Goal: Information Seeking & Learning: Find specific page/section

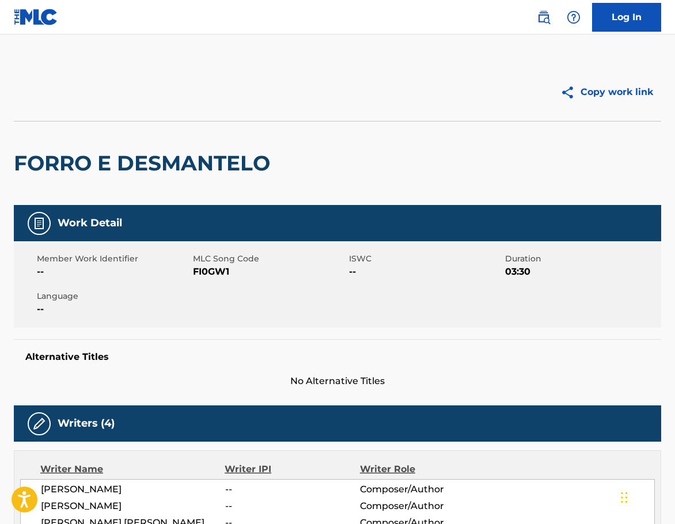
click at [544, 8] on link at bounding box center [543, 17] width 23 height 23
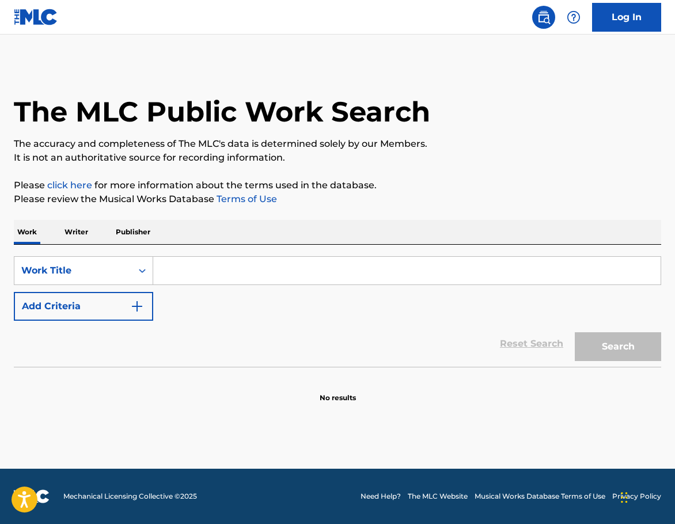
click at [236, 272] on input "Search Form" at bounding box center [407, 271] width 508 height 28
paste input "Fight"
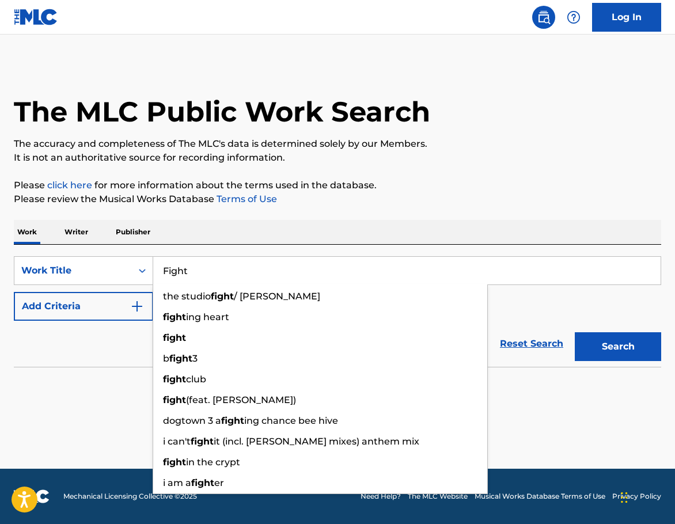
type input "Fight"
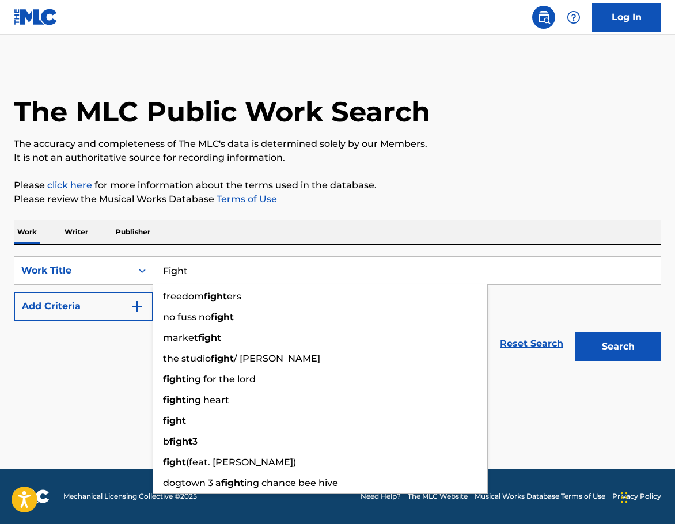
click at [103, 317] on button "Add Criteria" at bounding box center [83, 306] width 139 height 29
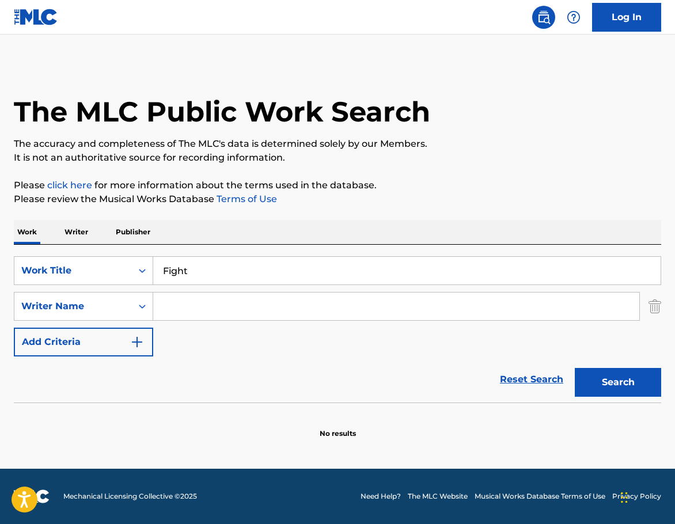
click at [198, 314] on input "Search Form" at bounding box center [396, 307] width 486 height 28
paste input "BeatBrothers"
type input "BeatBrothers"
click at [614, 402] on div "SearchWithCriteria2b771167-26fa-4a5d-80dc-a3c61170bf55 Work Title Fight SearchW…" at bounding box center [338, 342] width 648 height 194
click at [614, 389] on button "Search" at bounding box center [618, 382] width 86 height 29
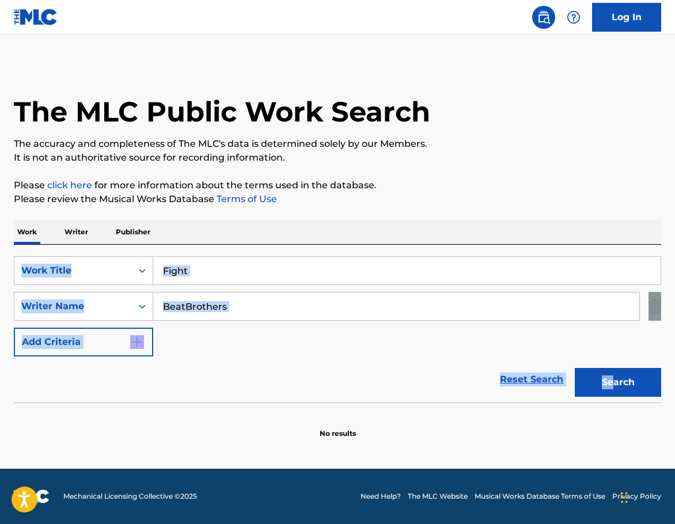
click at [593, 377] on button "Search" at bounding box center [618, 382] width 86 height 29
click at [622, 357] on div "Search" at bounding box center [615, 380] width 92 height 46
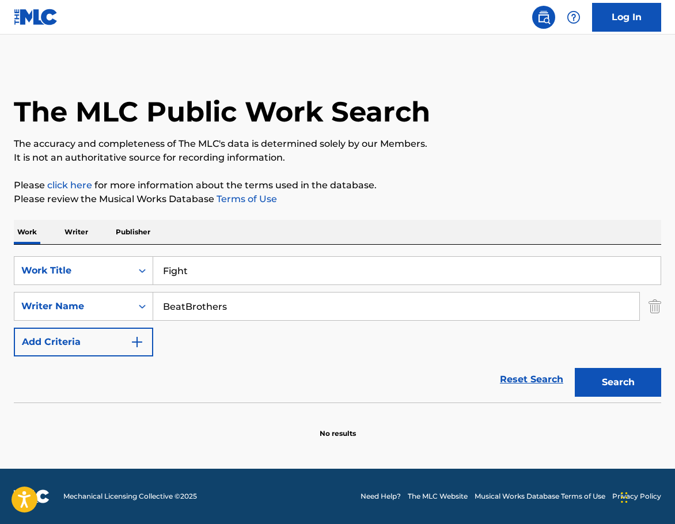
click at [607, 369] on div "Search" at bounding box center [615, 380] width 92 height 46
click at [604, 385] on button "Search" at bounding box center [618, 382] width 86 height 29
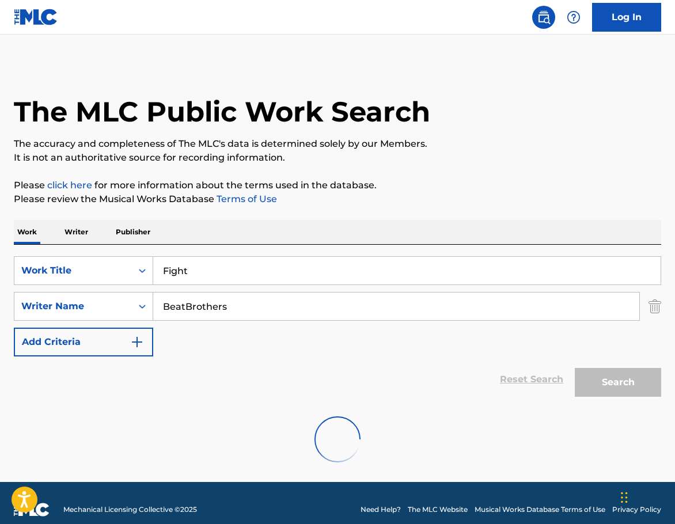
click at [604, 385] on div "Search" at bounding box center [615, 380] width 92 height 46
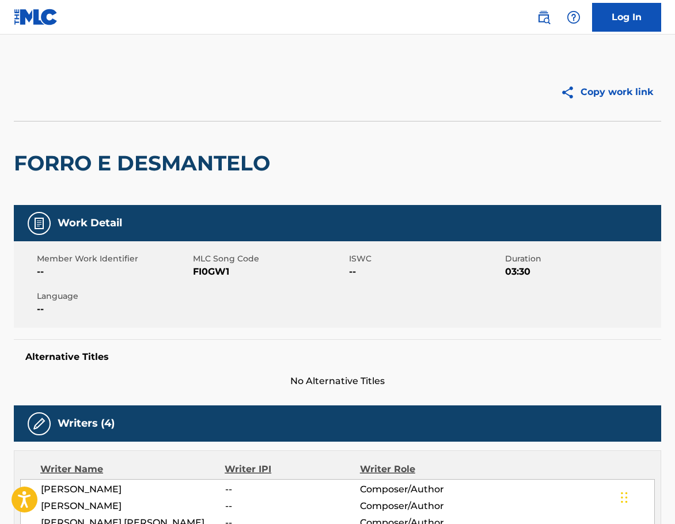
click at [550, 16] on img at bounding box center [544, 17] width 14 height 14
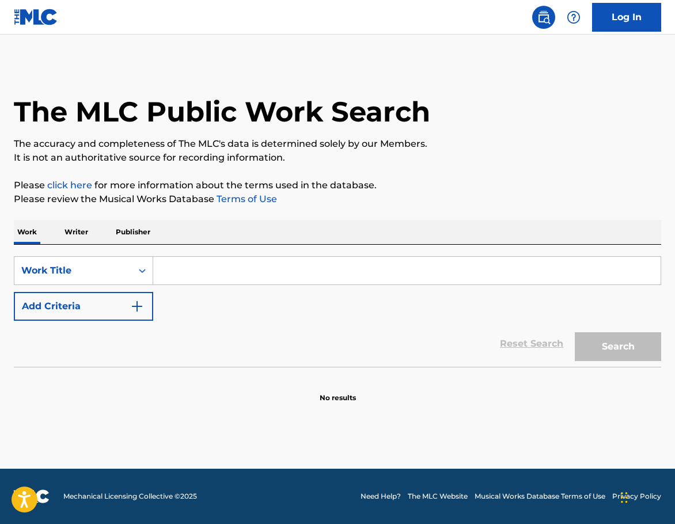
click at [186, 280] on input "Search Form" at bounding box center [407, 271] width 508 height 28
paste input "Fight"
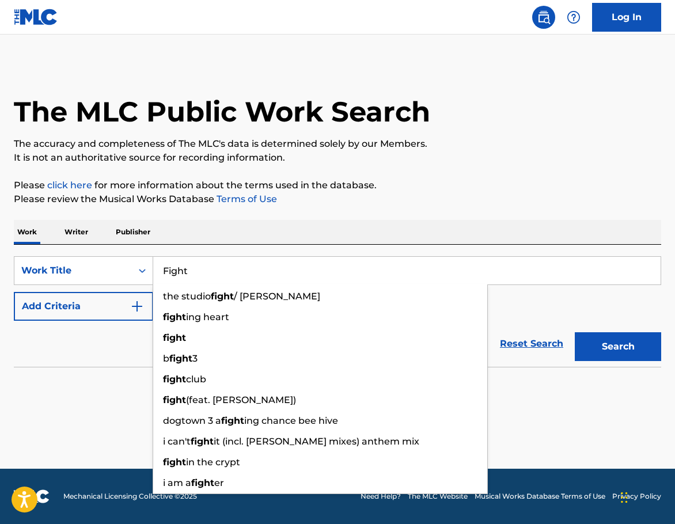
type input "Fight"
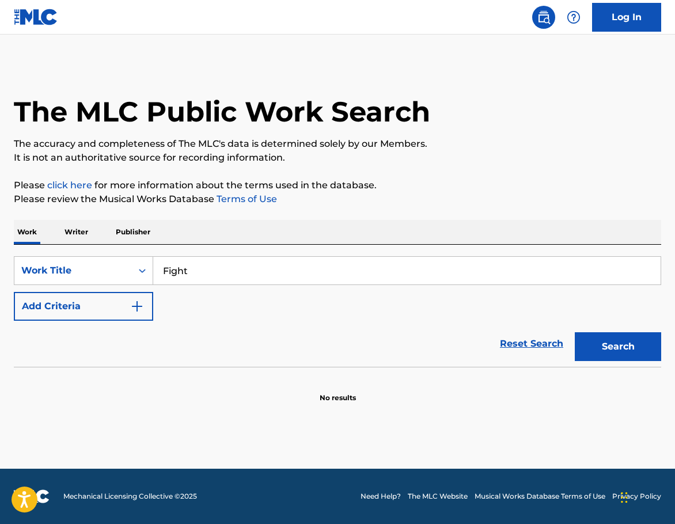
click at [127, 313] on button "Add Criteria" at bounding box center [83, 306] width 139 height 29
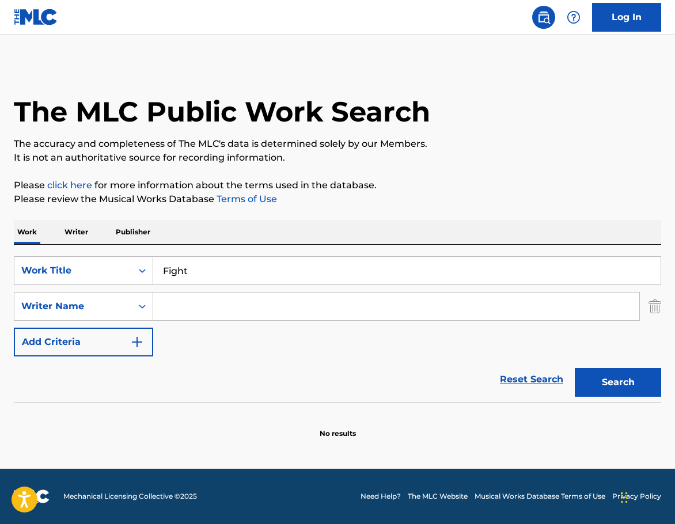
click at [184, 311] on input "Search Form" at bounding box center [396, 307] width 486 height 28
paste input "Laser"
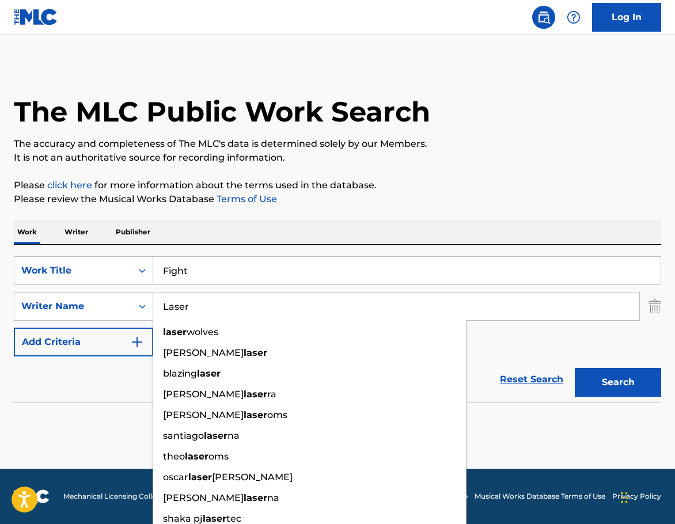
type input "Laser"
click at [610, 385] on button "Search" at bounding box center [618, 382] width 86 height 29
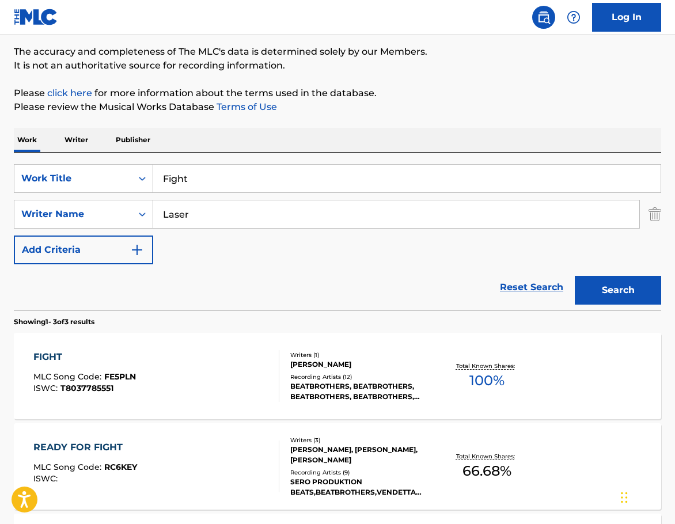
scroll to position [115, 0]
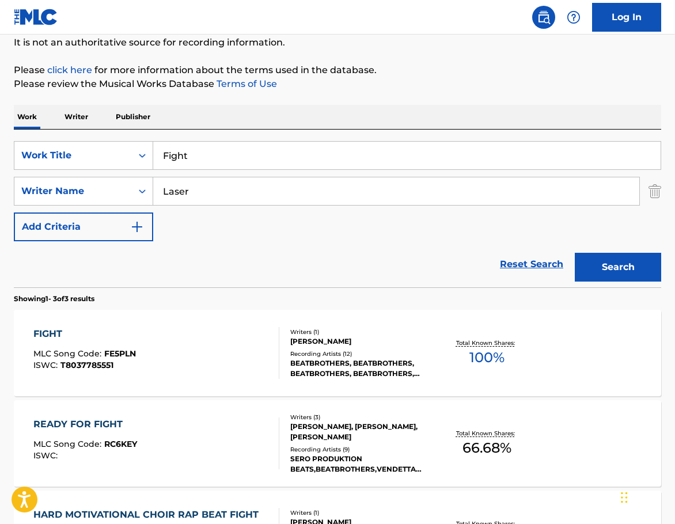
click at [304, 340] on div "[PERSON_NAME]" at bounding box center [361, 341] width 143 height 10
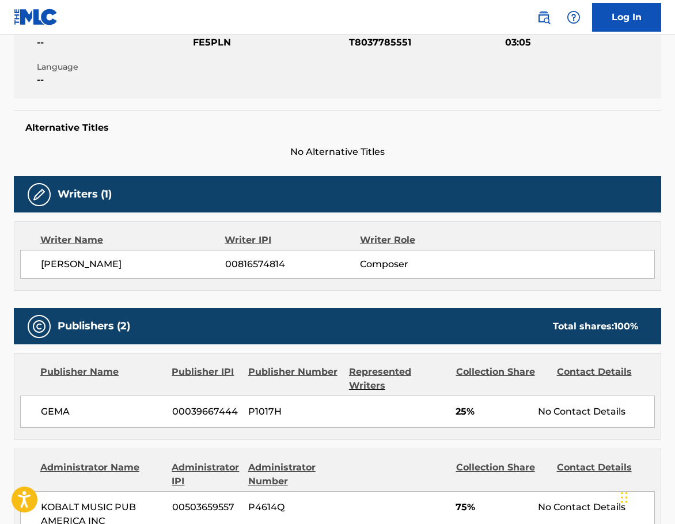
scroll to position [230, 0]
